Goal: Find specific page/section: Find specific page/section

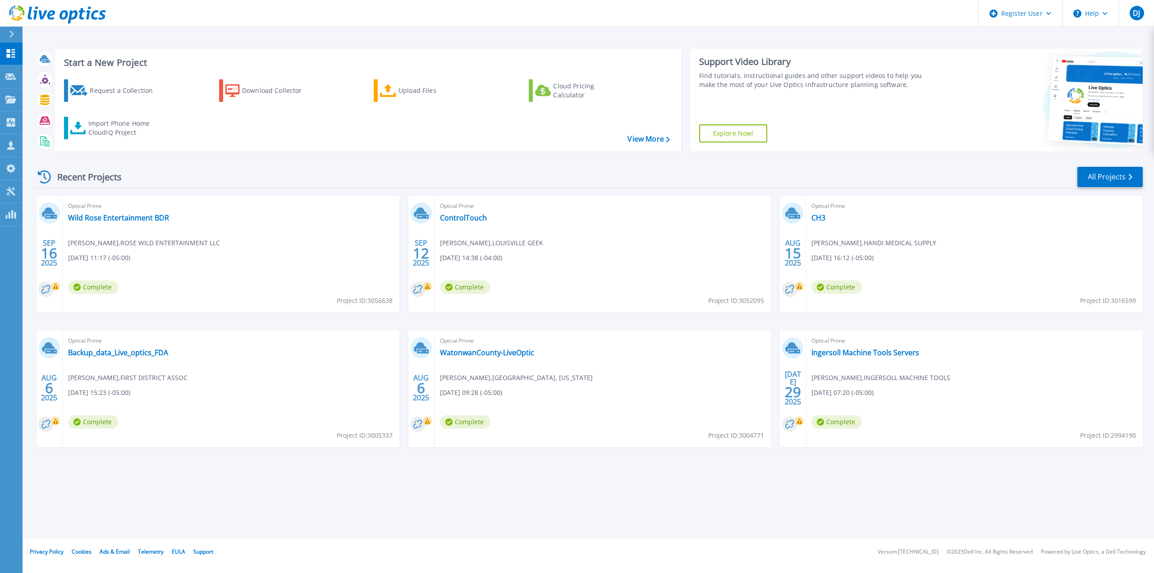
click at [18, 37] on div at bounding box center [15, 34] width 14 height 15
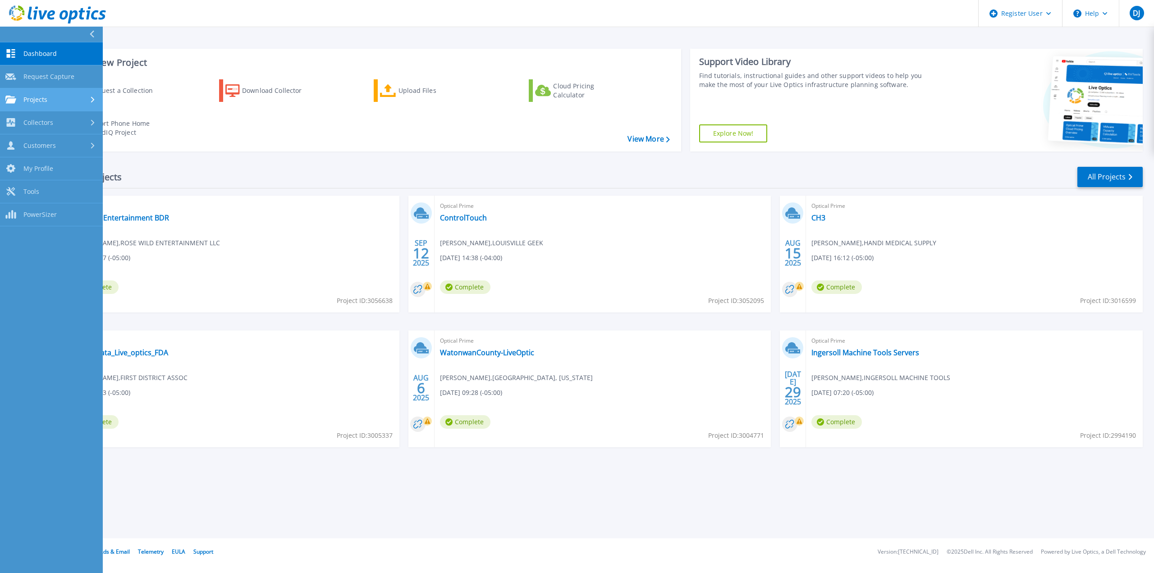
click at [92, 101] on icon at bounding box center [93, 100] width 4 height 6
click at [81, 126] on link "Search Projects" at bounding box center [51, 122] width 103 height 23
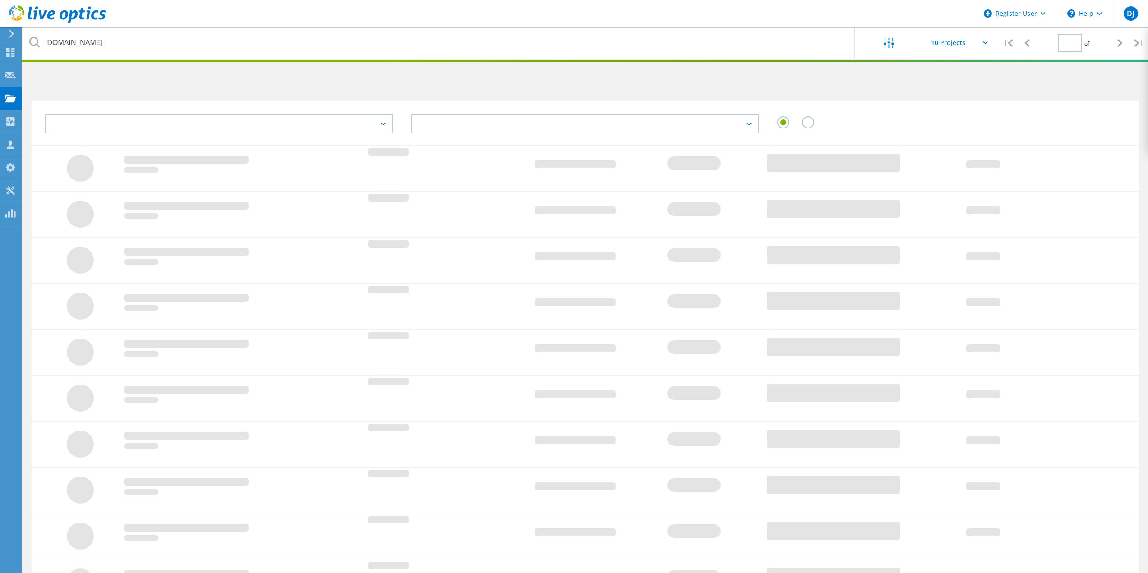
type input "1"
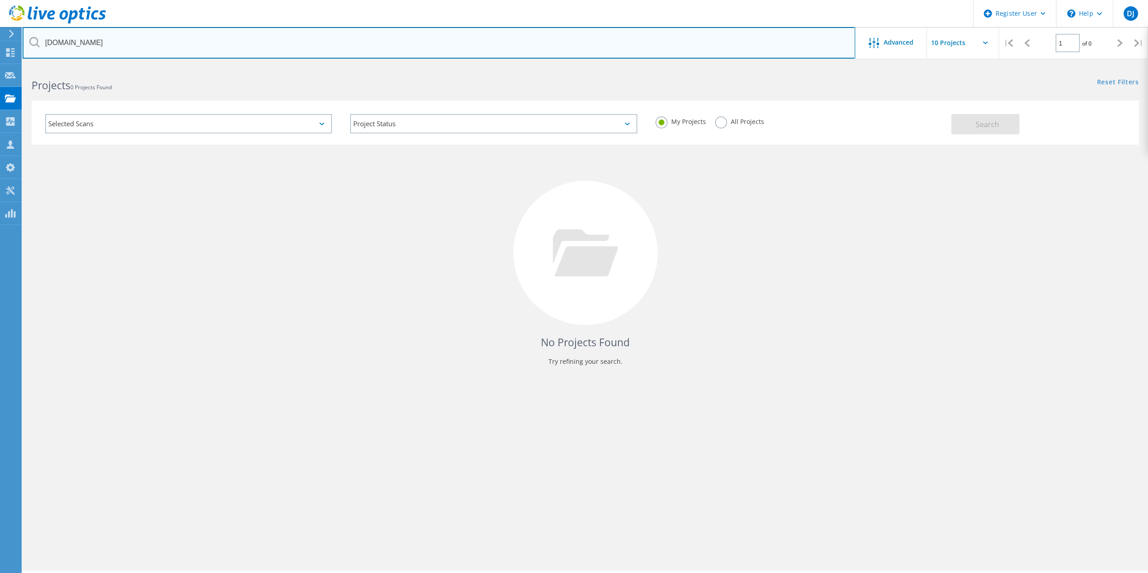
click at [162, 50] on input "[DOMAIN_NAME]" at bounding box center [439, 43] width 832 height 32
paste input "[EMAIL_ADDRESS][DOMAIN_NAME]"
drag, startPoint x: 78, startPoint y: 46, endPoint x: 45, endPoint y: 48, distance: 33.0
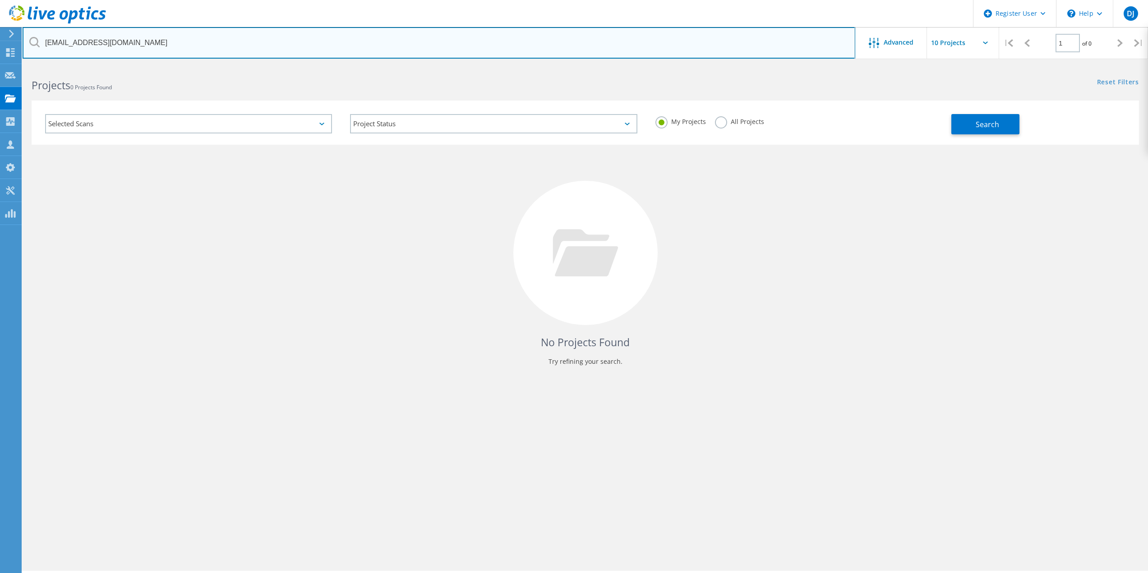
click at [45, 48] on input "[EMAIL_ADDRESS][DOMAIN_NAME]" at bounding box center [439, 43] width 832 height 32
type input "[DOMAIN_NAME]"
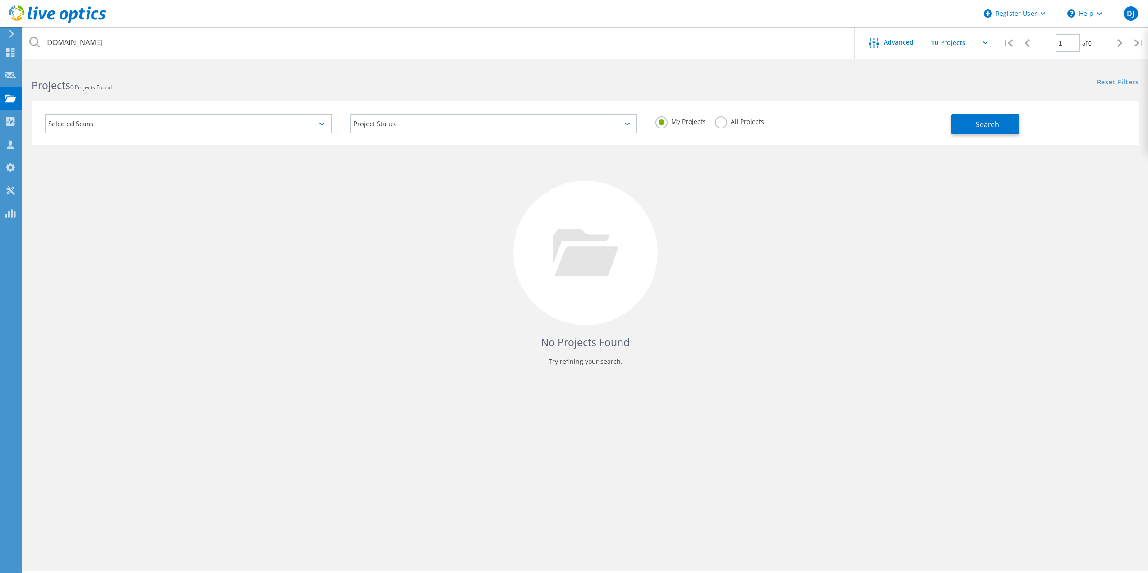
click at [716, 121] on label "All Projects" at bounding box center [739, 120] width 49 height 9
click at [0, 0] on input "All Projects" at bounding box center [0, 0] width 0 height 0
click at [991, 132] on button "Search" at bounding box center [985, 124] width 68 height 20
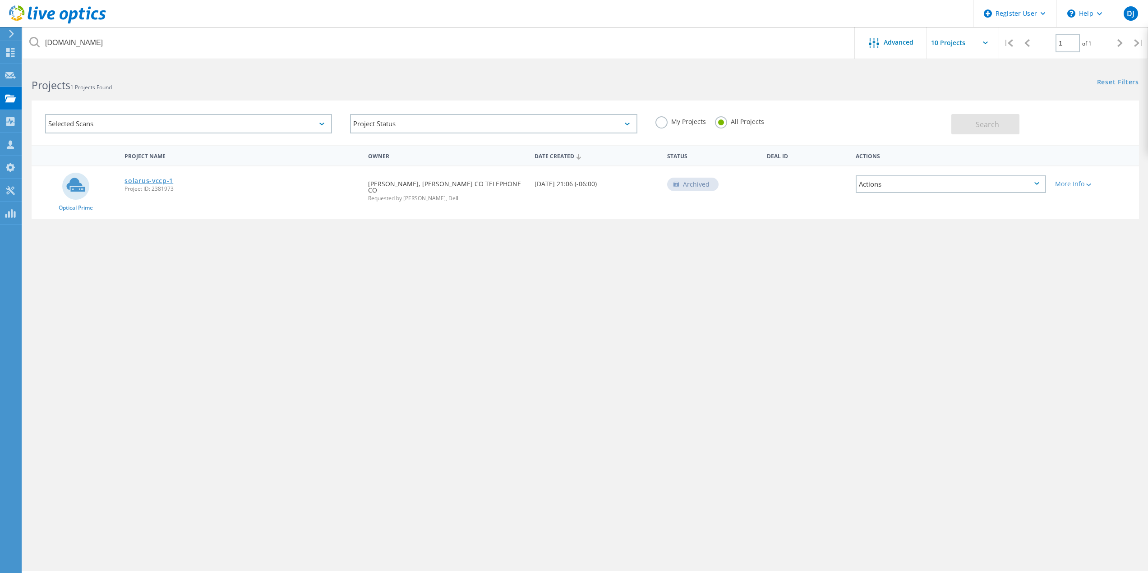
click at [165, 184] on link "solarus-vccp-1" at bounding box center [148, 181] width 49 height 6
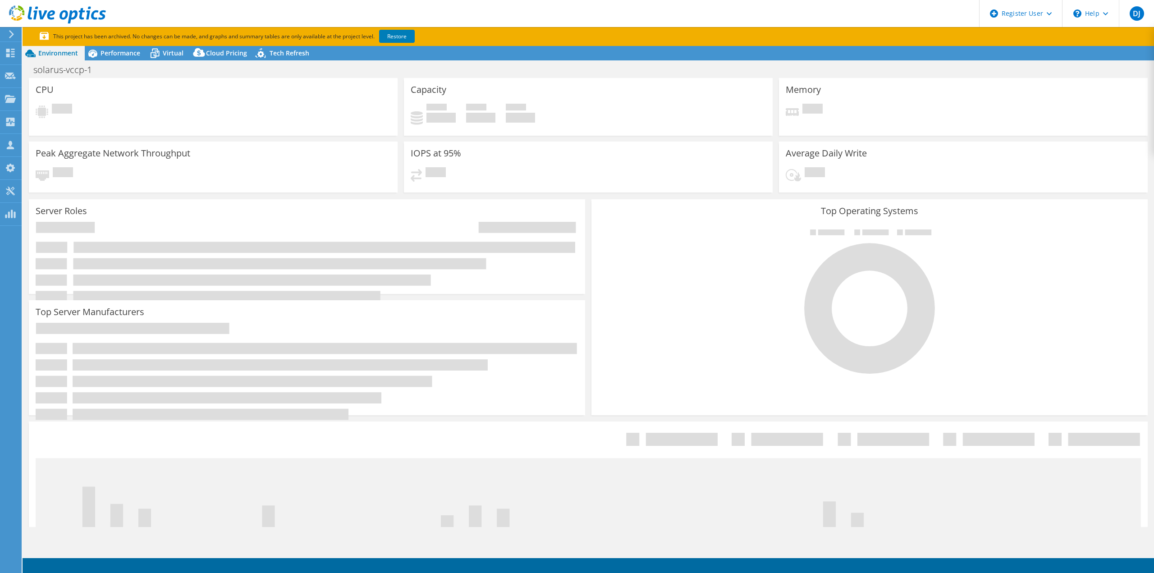
select select "USD"
